Goal: Ask a question: Seek information or help from site administrators or community

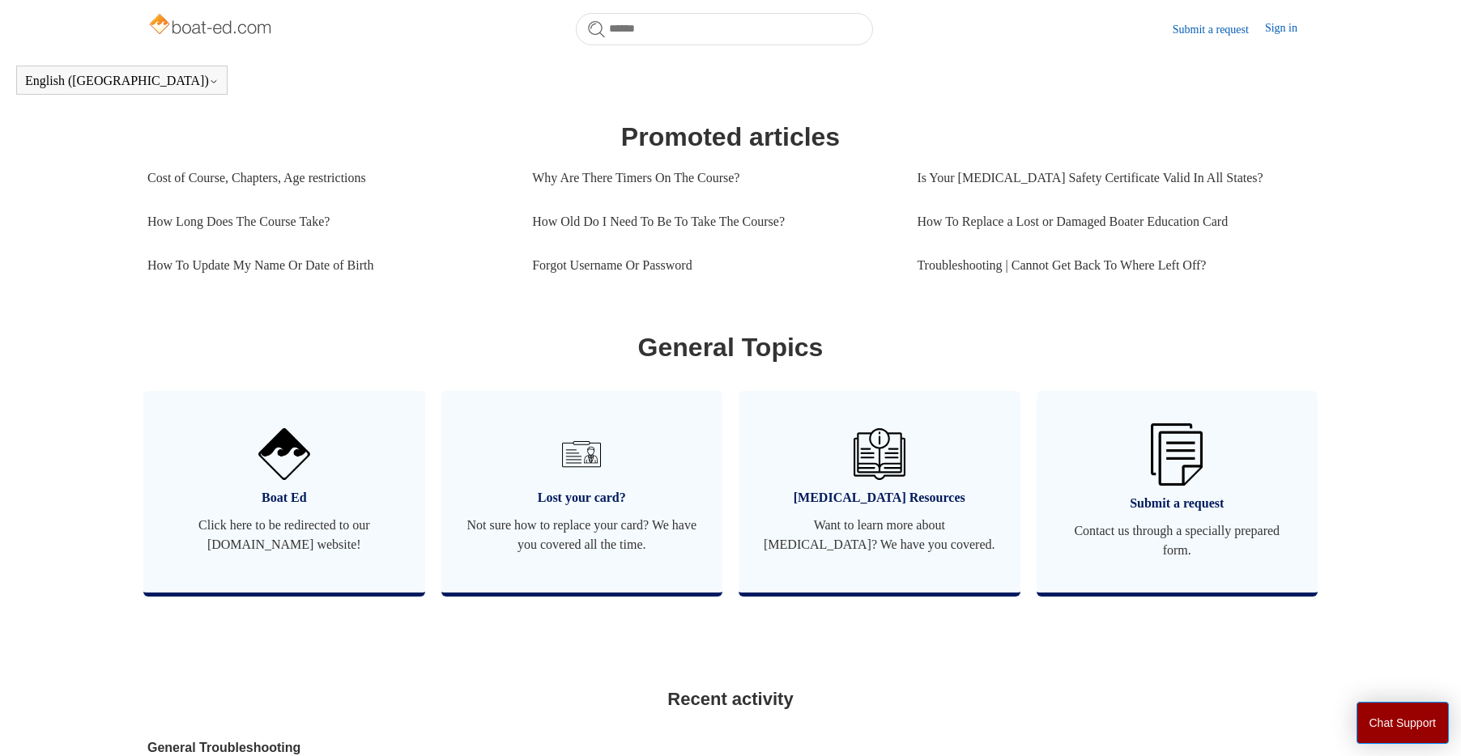
scroll to position [686, 0]
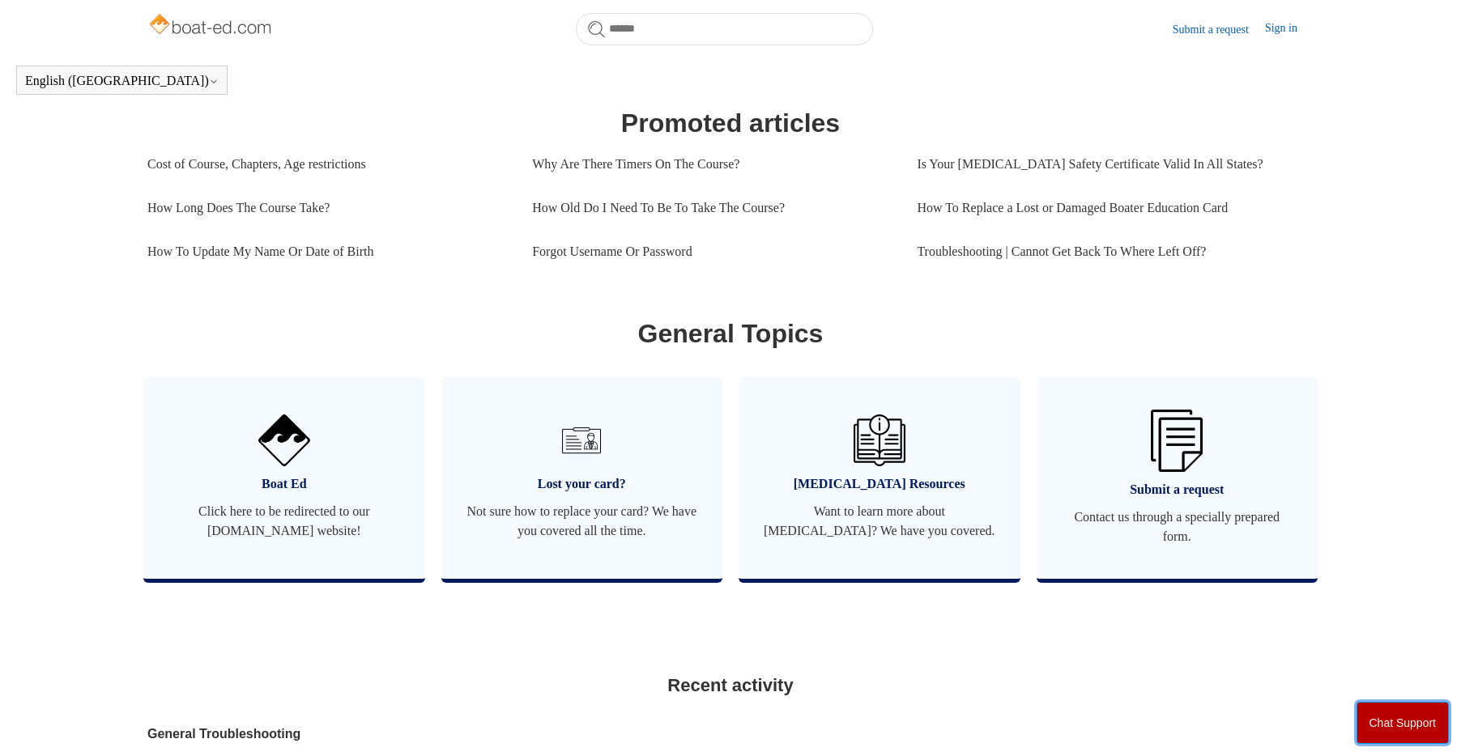
click at [1414, 715] on button "Chat Support" at bounding box center [1402, 723] width 93 height 42
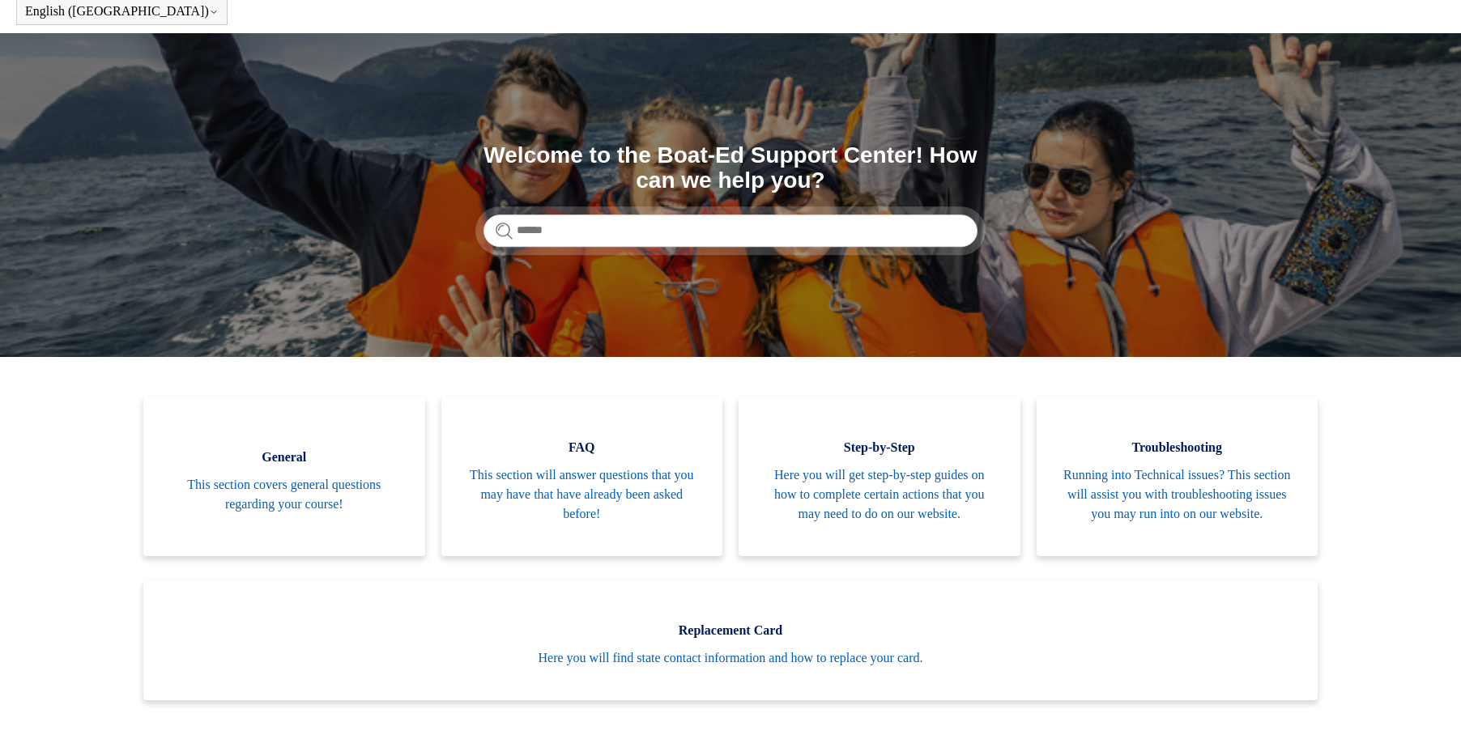
scroll to position [0, 0]
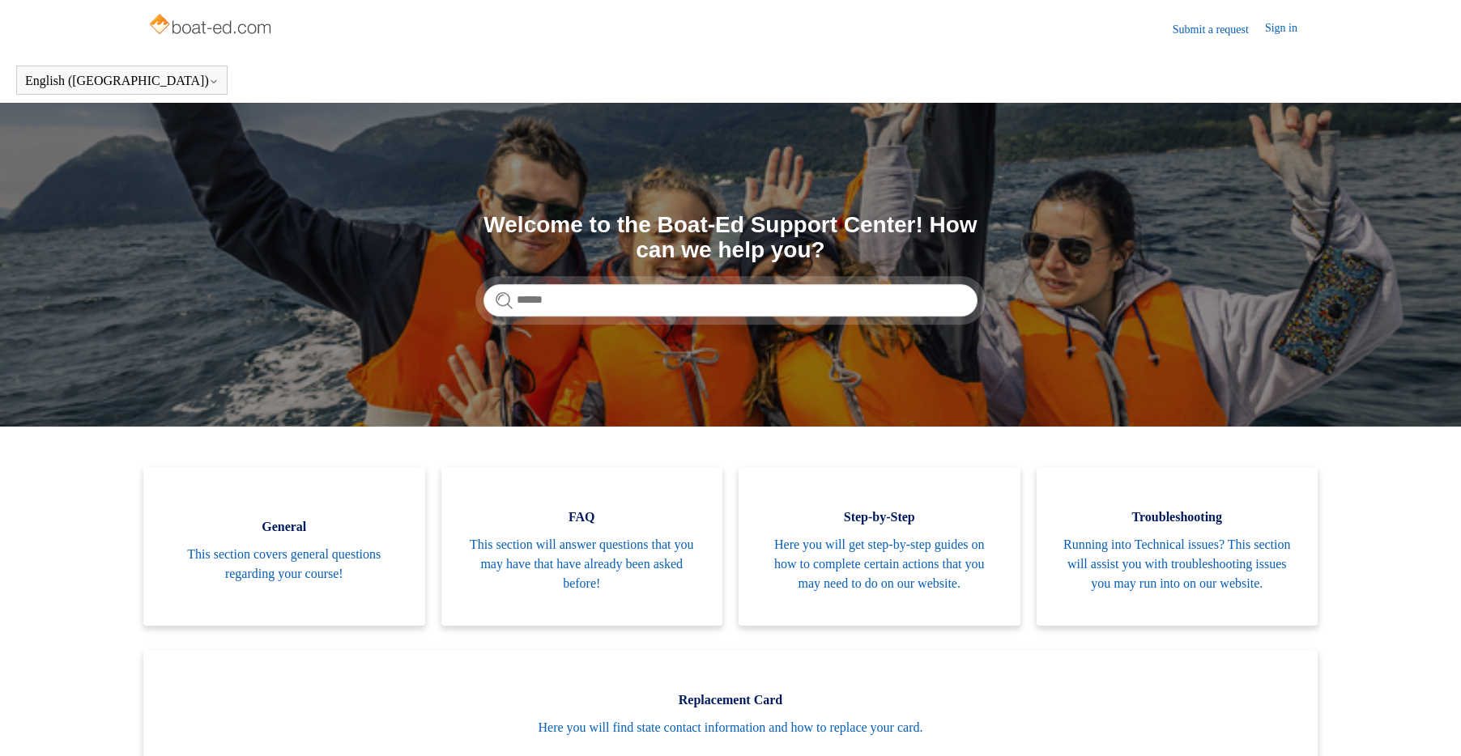
click at [241, 33] on img at bounding box center [211, 26] width 129 height 32
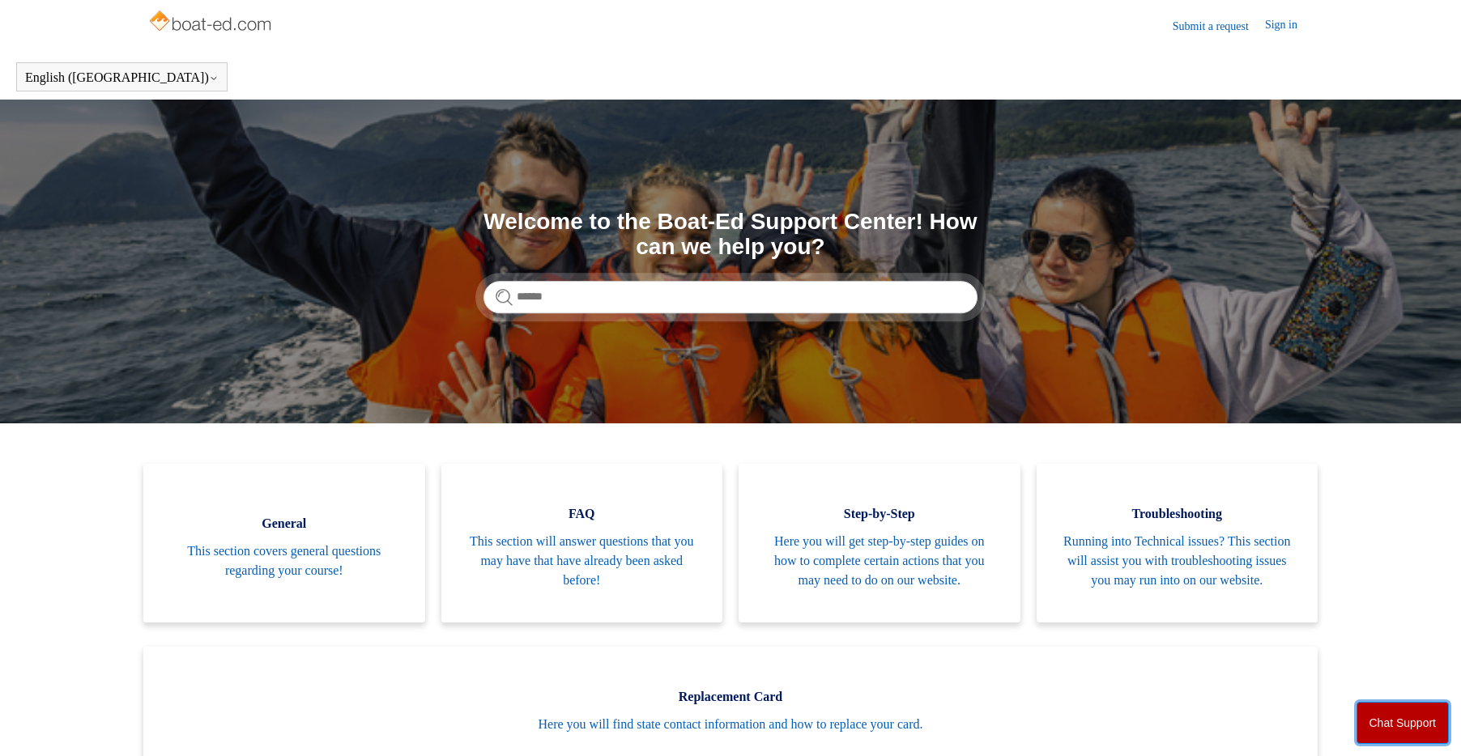
click at [1390, 725] on button "Chat Support" at bounding box center [1402, 723] width 93 height 42
click at [208, 19] on img at bounding box center [211, 22] width 129 height 32
